Goal: Navigation & Orientation: Find specific page/section

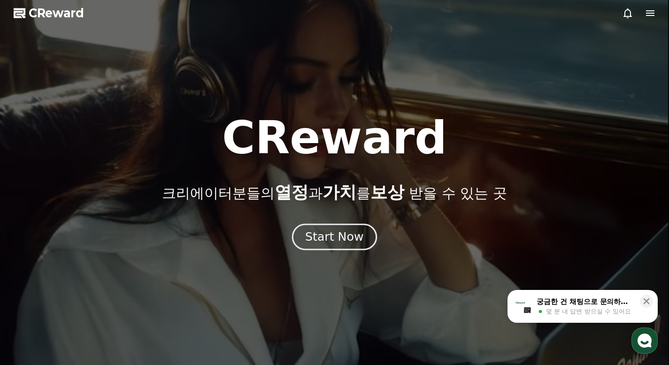
click at [354, 231] on div "Start Now" at bounding box center [334, 237] width 58 height 16
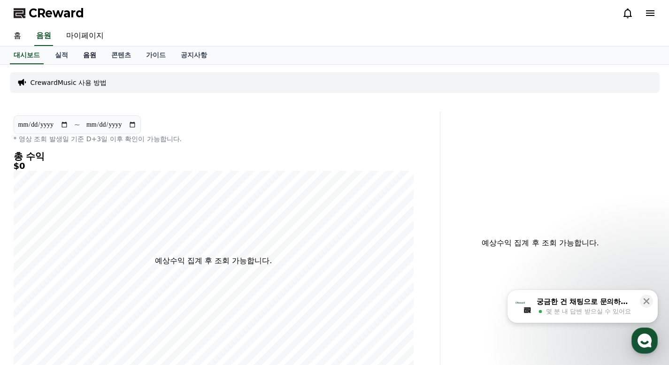
click at [90, 57] on link "음원" at bounding box center [90, 55] width 28 height 18
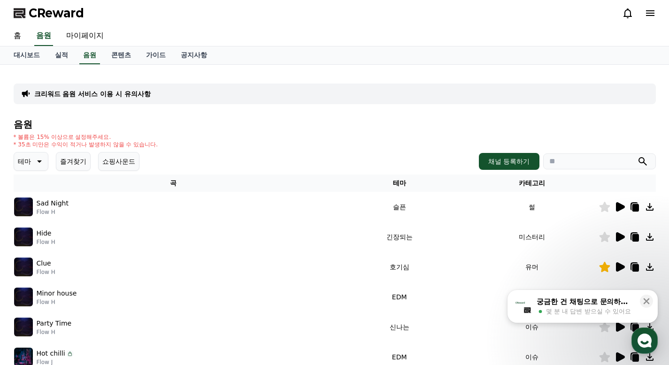
click at [81, 158] on button "즐겨찾기" at bounding box center [73, 161] width 35 height 19
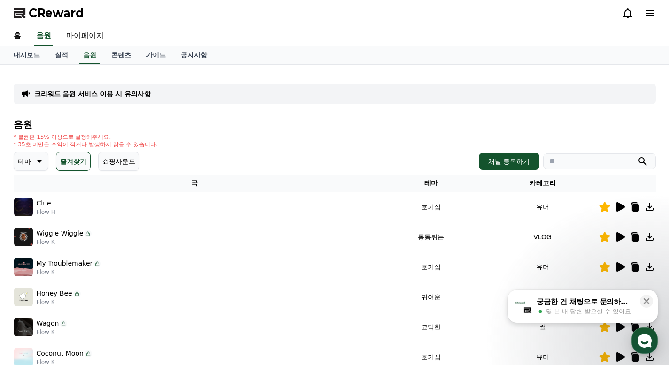
scroll to position [47, 0]
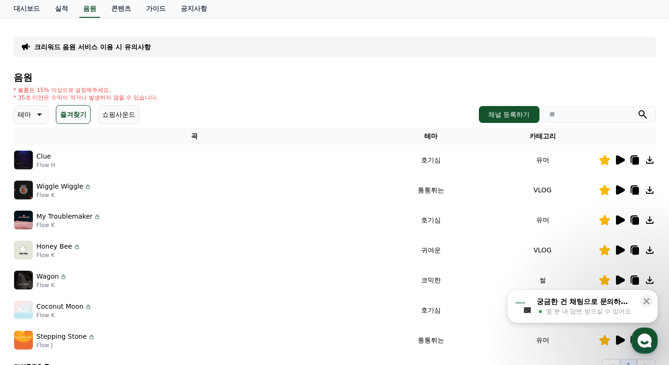
click at [616, 188] on icon at bounding box center [620, 189] width 9 height 9
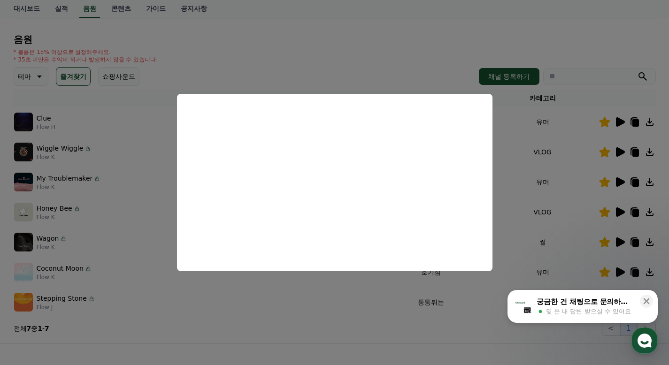
scroll to position [94, 0]
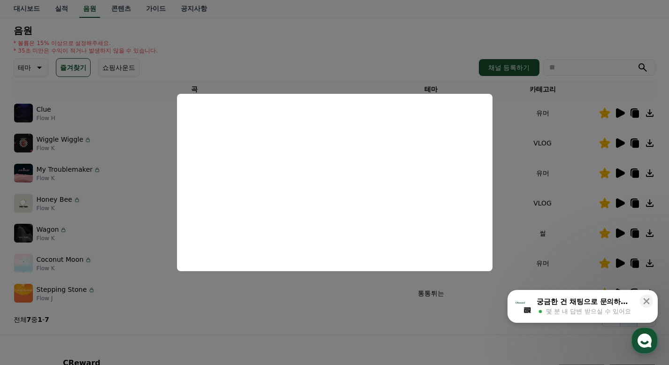
click at [512, 179] on button "close modal" at bounding box center [334, 182] width 669 height 365
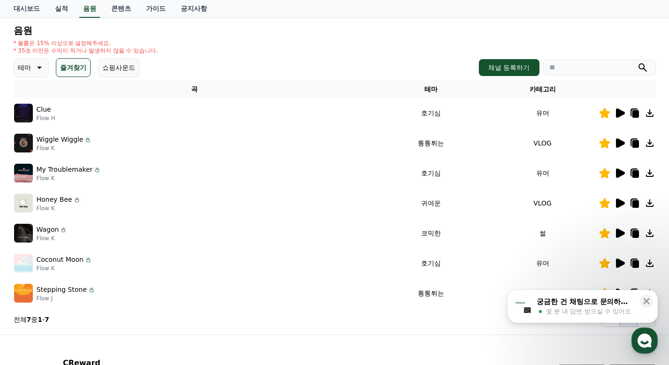
click at [617, 230] on icon at bounding box center [620, 233] width 9 height 9
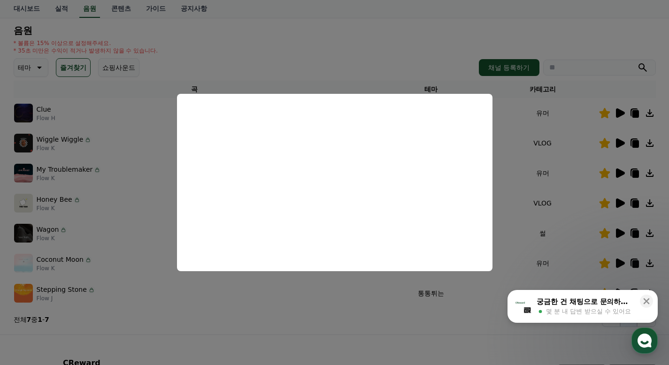
click at [511, 181] on button "close modal" at bounding box center [334, 182] width 669 height 365
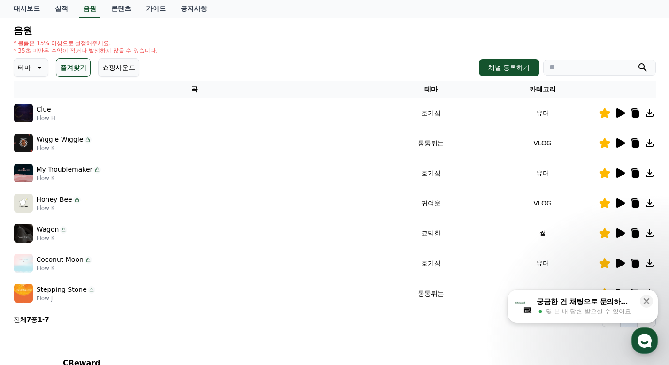
click at [637, 234] on icon at bounding box center [635, 235] width 7 height 8
click at [618, 263] on icon at bounding box center [620, 263] width 9 height 9
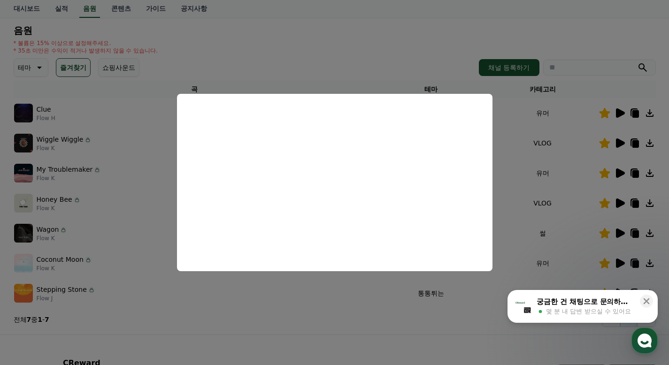
click at [566, 190] on button "close modal" at bounding box center [334, 182] width 669 height 365
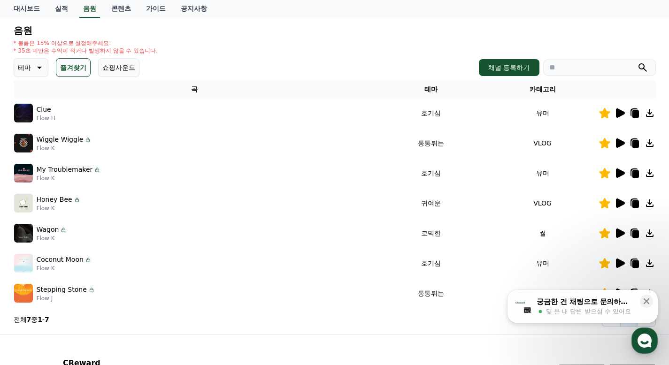
scroll to position [141, 0]
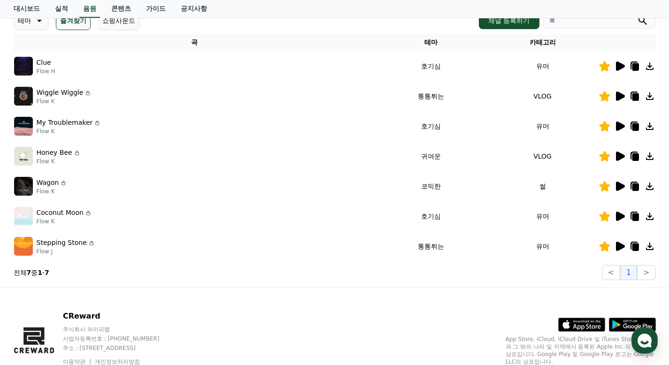
click at [615, 247] on icon at bounding box center [619, 246] width 11 height 11
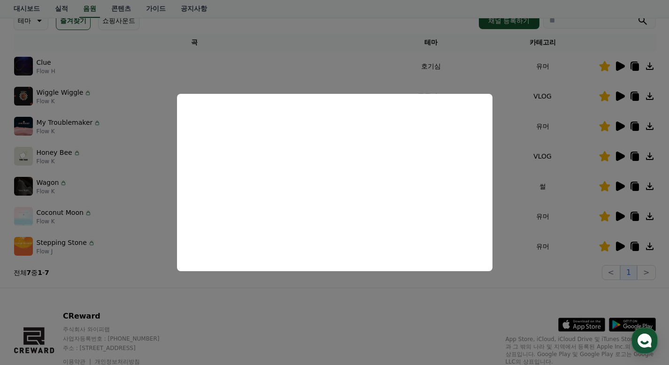
click at [537, 172] on button "close modal" at bounding box center [334, 182] width 669 height 365
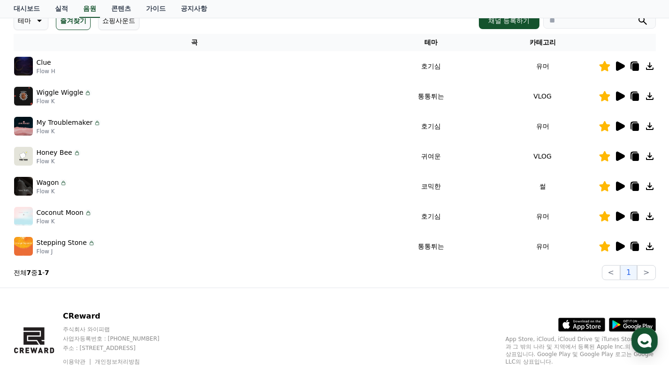
click at [615, 243] on icon at bounding box center [619, 246] width 11 height 11
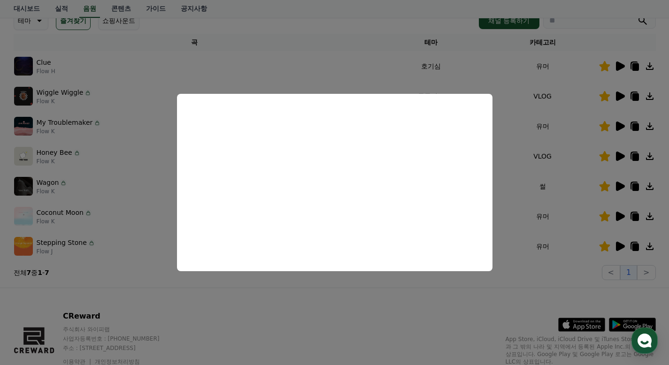
click at [551, 138] on button "close modal" at bounding box center [334, 182] width 669 height 365
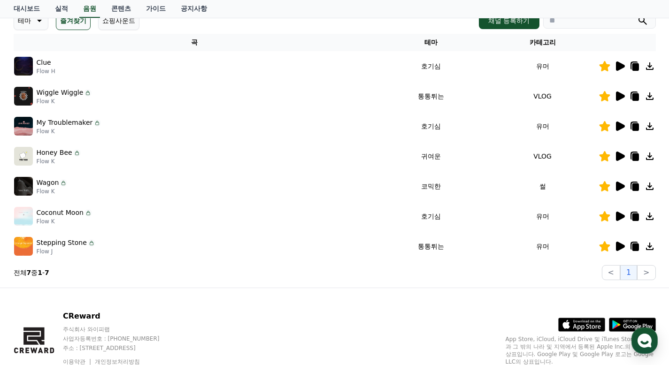
click at [622, 61] on icon at bounding box center [619, 66] width 11 height 11
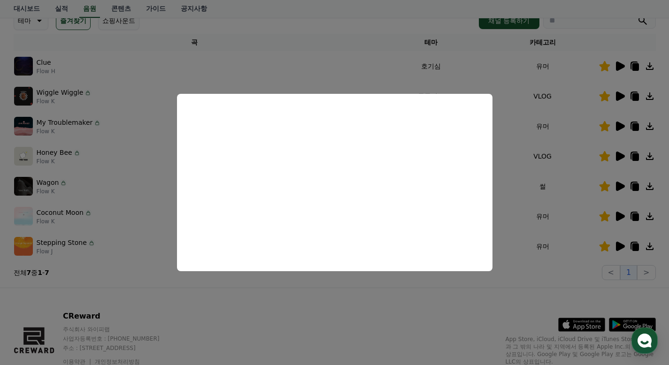
click at [526, 161] on button "close modal" at bounding box center [334, 182] width 669 height 365
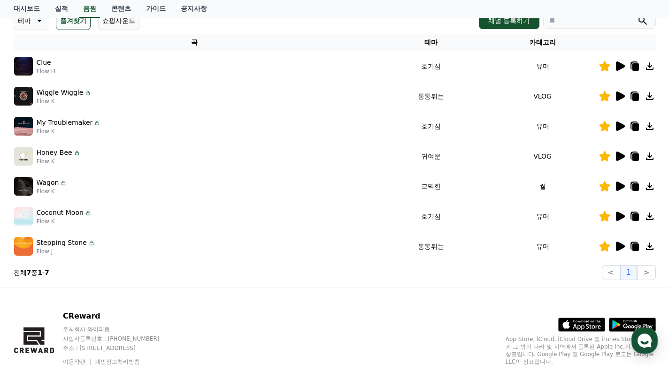
click at [620, 125] on icon at bounding box center [620, 126] width 9 height 9
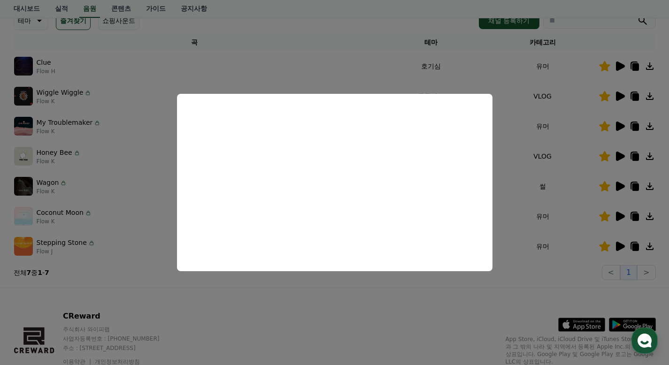
click at [561, 147] on button "close modal" at bounding box center [334, 182] width 669 height 365
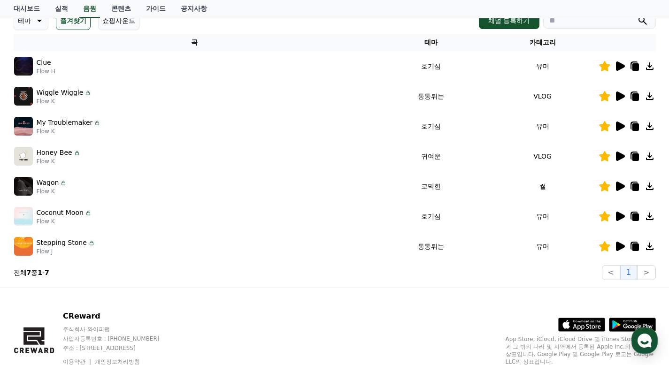
click at [619, 153] on icon at bounding box center [620, 156] width 9 height 9
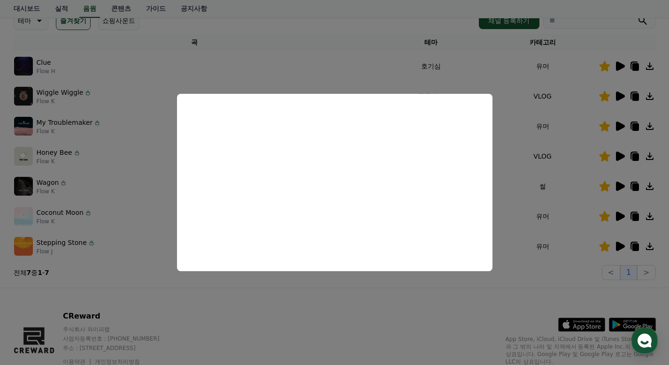
click at [525, 124] on button "close modal" at bounding box center [334, 182] width 669 height 365
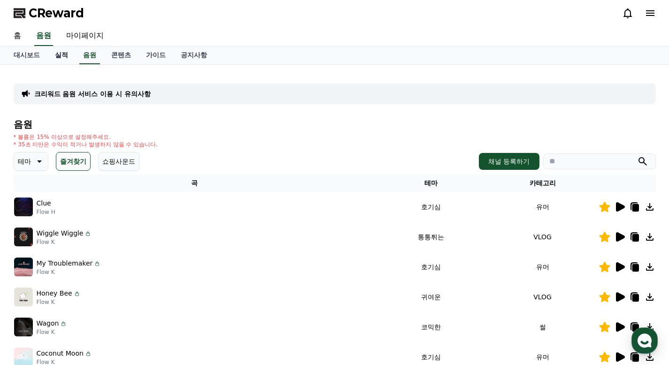
click at [61, 58] on link "실적" at bounding box center [61, 55] width 28 height 18
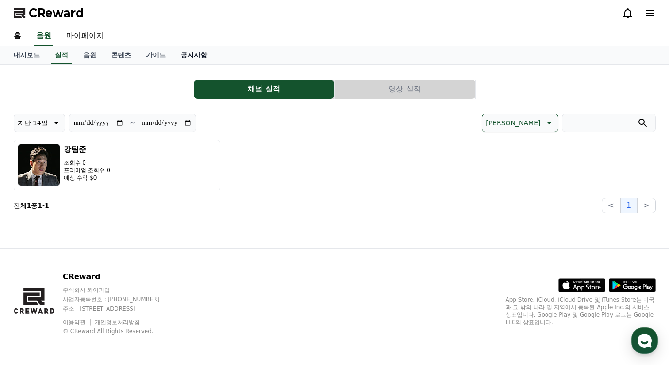
click at [185, 50] on link "공지사항" at bounding box center [193, 55] width 41 height 18
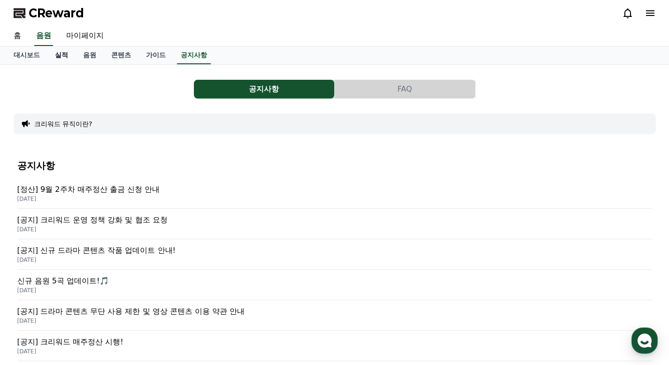
click at [62, 59] on link "실적" at bounding box center [61, 55] width 28 height 18
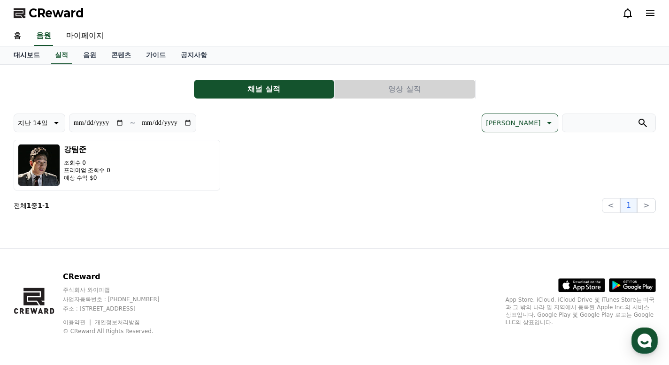
click at [24, 54] on link "대시보드" at bounding box center [26, 55] width 41 height 18
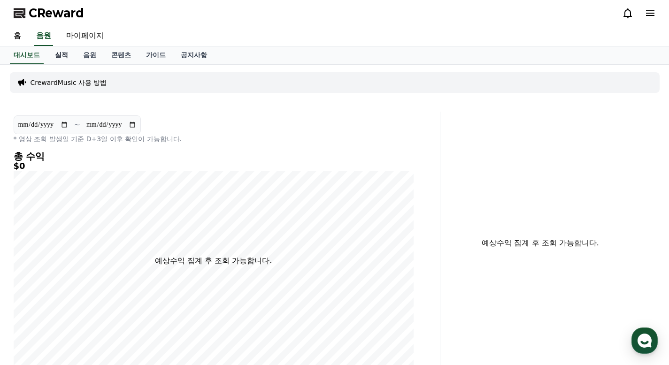
click at [60, 55] on link "실적" at bounding box center [61, 55] width 28 height 18
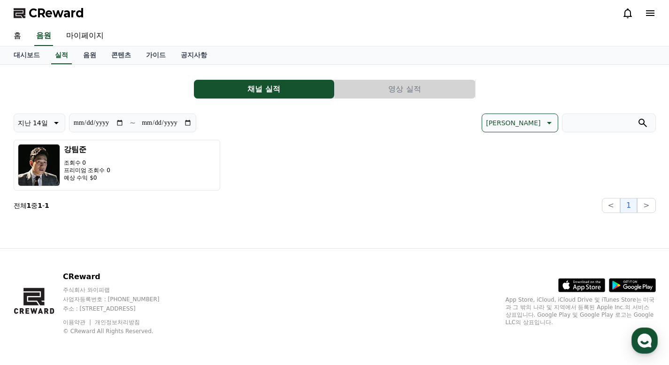
click at [374, 94] on button "영상 실적" at bounding box center [405, 89] width 140 height 19
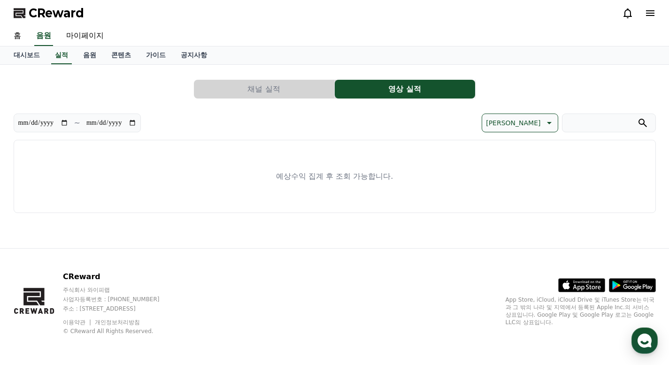
click at [300, 92] on button "채널 실적" at bounding box center [264, 89] width 140 height 19
